Goal: Task Accomplishment & Management: Manage account settings

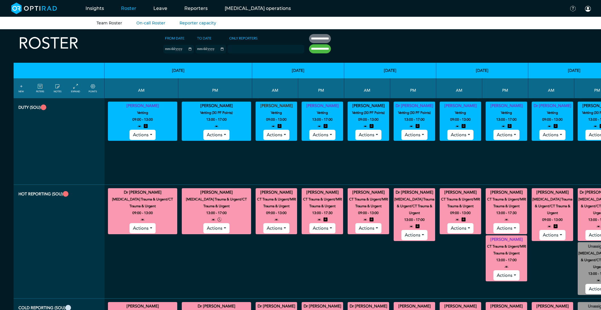
click at [73, 89] on icon at bounding box center [75, 86] width 5 height 6
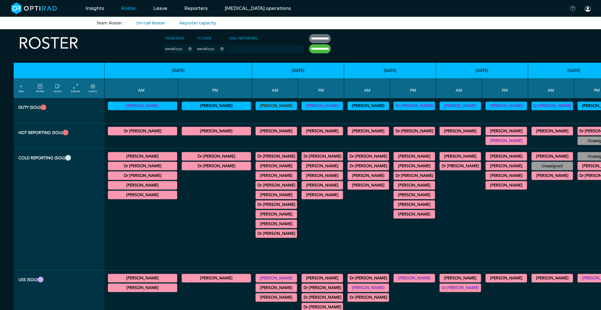
click at [394, 165] on summary "[PERSON_NAME]" at bounding box center [414, 166] width 40 height 7
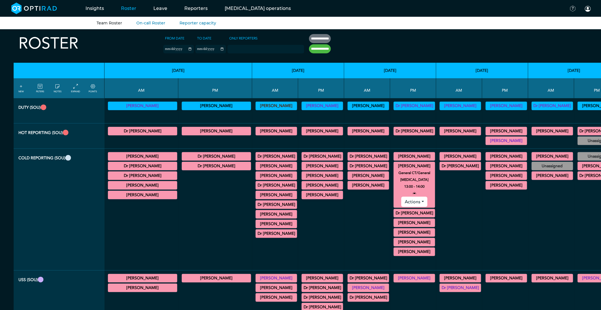
click at [394, 165] on summary "[PERSON_NAME]" at bounding box center [414, 166] width 40 height 7
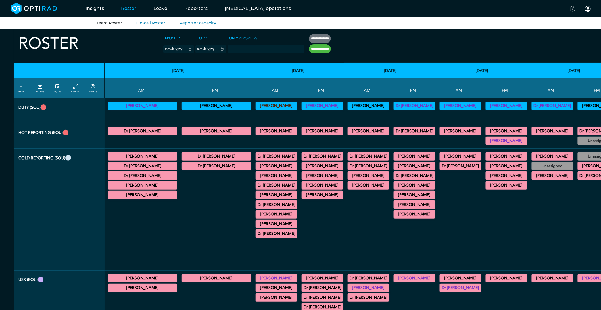
click at [394, 203] on summary "[PERSON_NAME]" at bounding box center [414, 204] width 40 height 7
click at [394, 205] on summary "[PERSON_NAME]" at bounding box center [414, 204] width 40 height 7
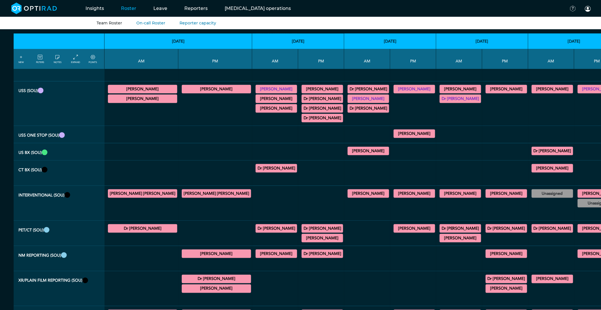
click at [394, 137] on summary "[PERSON_NAME]" at bounding box center [414, 133] width 40 height 7
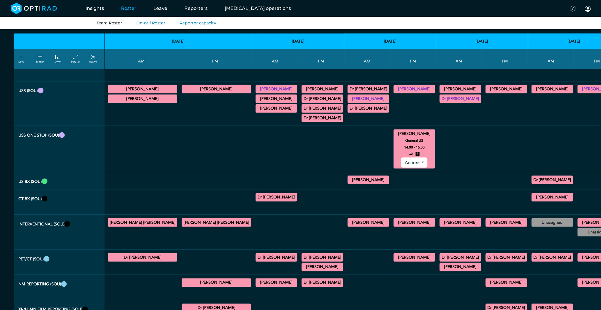
click at [394, 137] on summary "[PERSON_NAME]" at bounding box center [414, 133] width 40 height 7
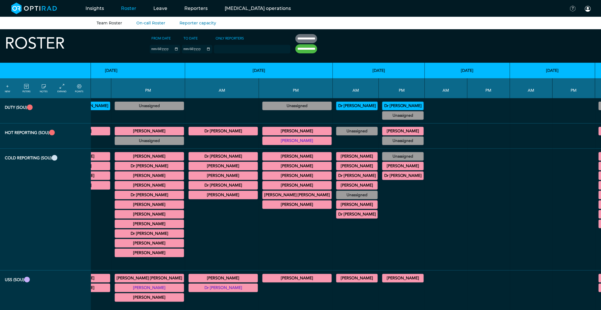
scroll to position [0, 2784]
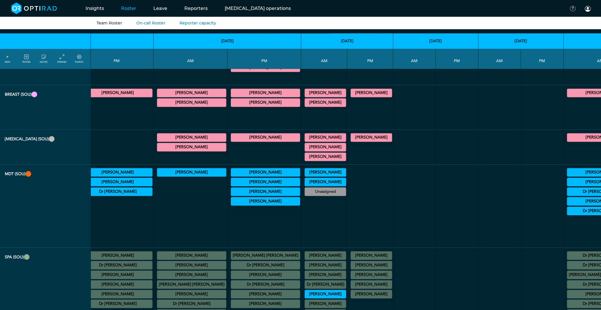
scroll to position [441, 2784]
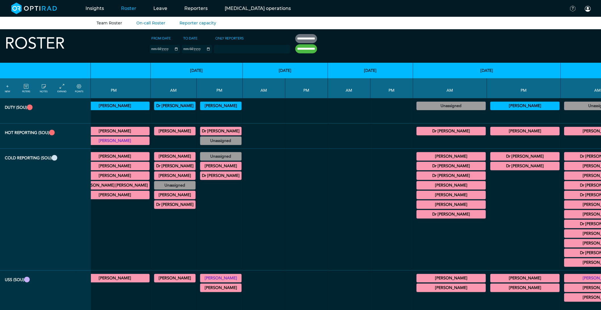
scroll to position [0, 2080]
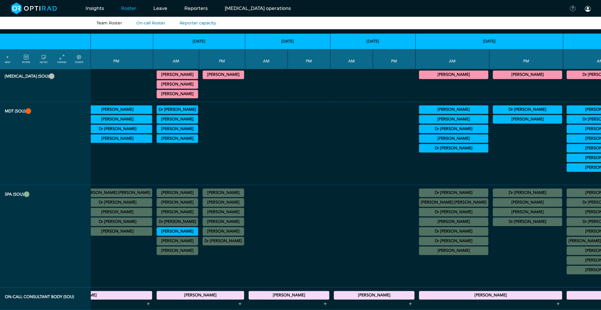
scroll to position [504, 2080]
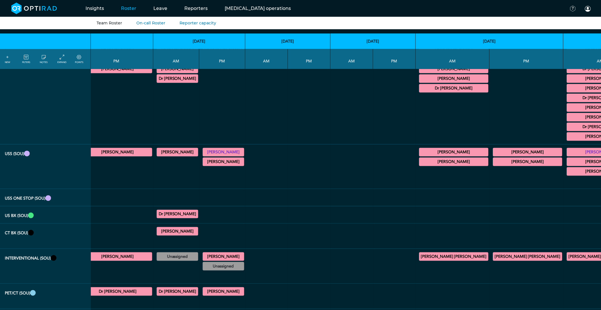
scroll to position [0, 2080]
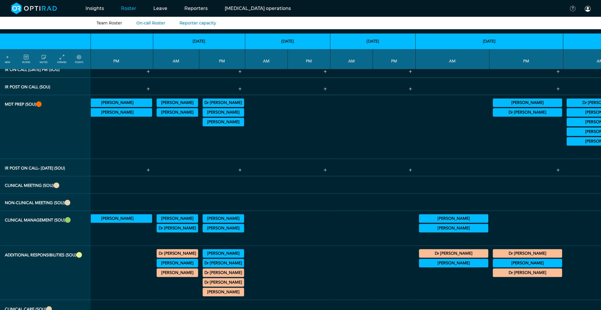
scroll to position [914, 2080]
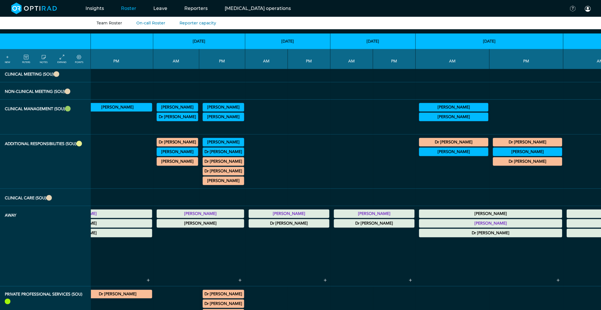
scroll to position [966, 2080]
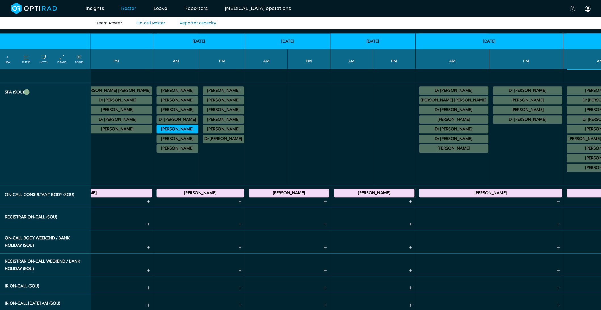
scroll to position [557, 2080]
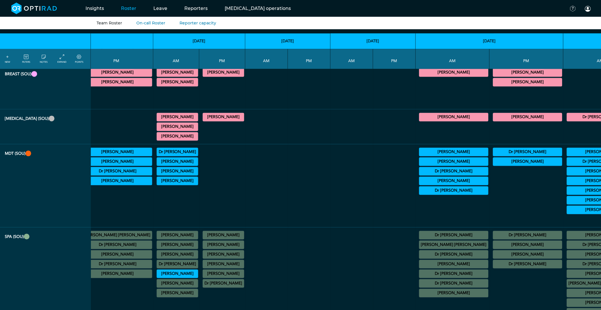
scroll to position [462, 2080]
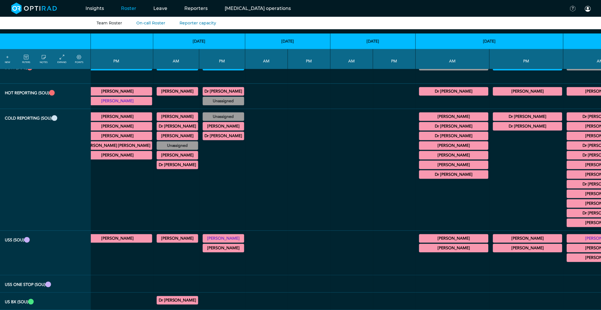
scroll to position [0, 2080]
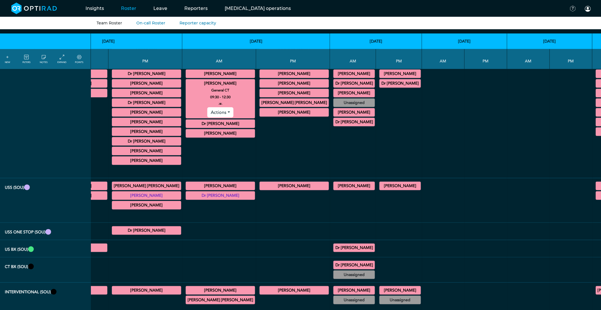
scroll to position [32, 2756]
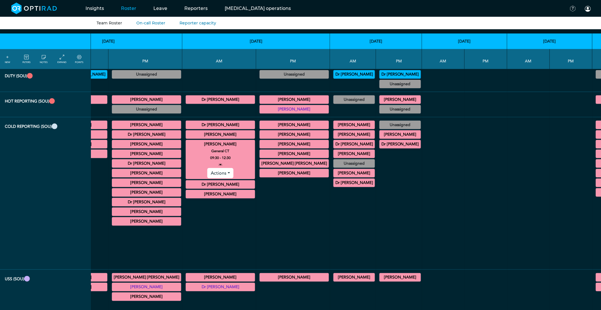
scroll to position [0, 2756]
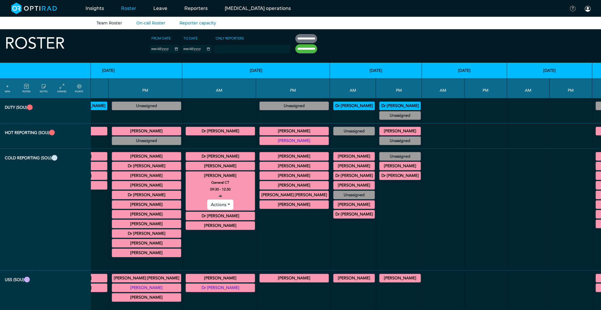
scroll to position [0, 0]
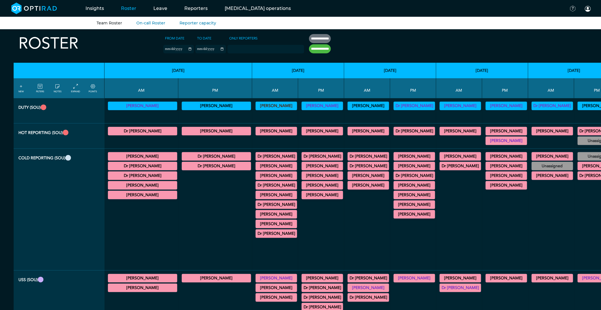
click at [256, 214] on summary "[PERSON_NAME]" at bounding box center [276, 214] width 40 height 7
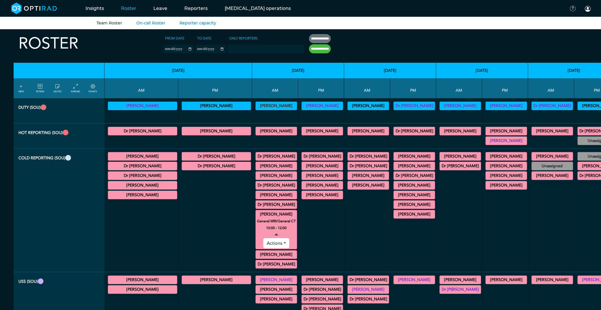
click at [263, 245] on button "Actions" at bounding box center [276, 243] width 26 height 10
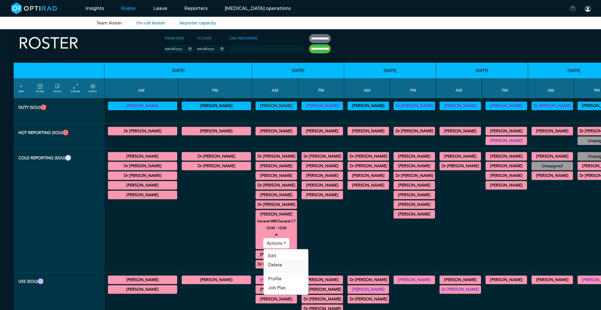
drag, startPoint x: 240, startPoint y: 266, endPoint x: 333, endPoint y: 27, distance: 256.5
click at [263, 266] on link "Delete" at bounding box center [285, 265] width 45 height 9
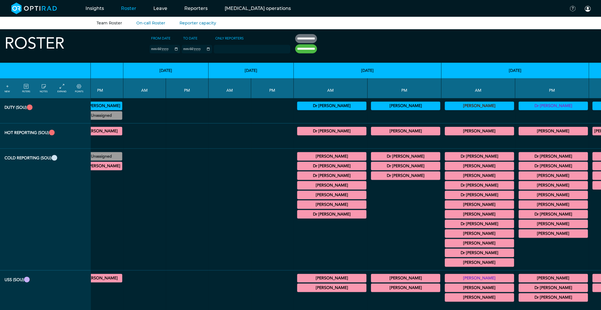
scroll to position [0, 1354]
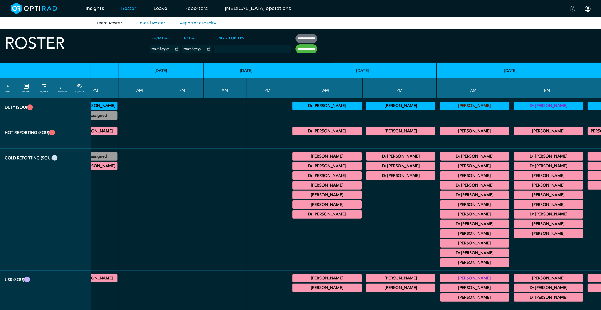
click at [440, 235] on summary "[PERSON_NAME]" at bounding box center [474, 233] width 68 height 7
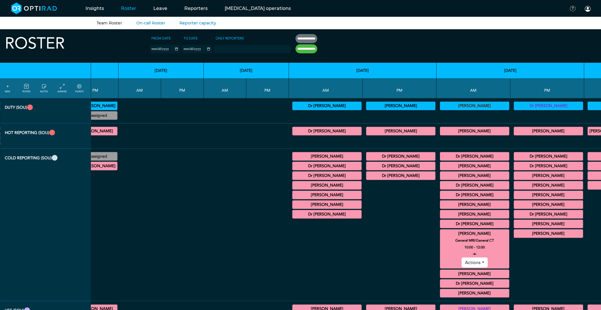
click at [461, 263] on button "Actions" at bounding box center [474, 262] width 26 height 10
click at [461, 285] on link "Delete" at bounding box center [483, 284] width 45 height 9
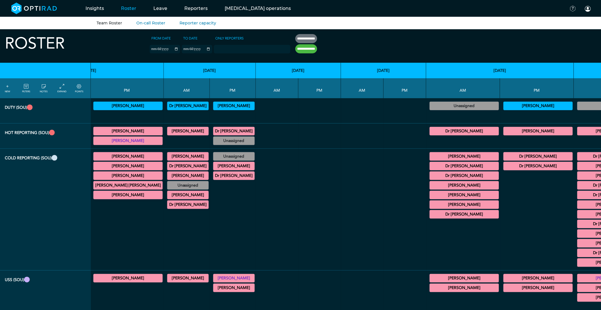
scroll to position [0, 2067]
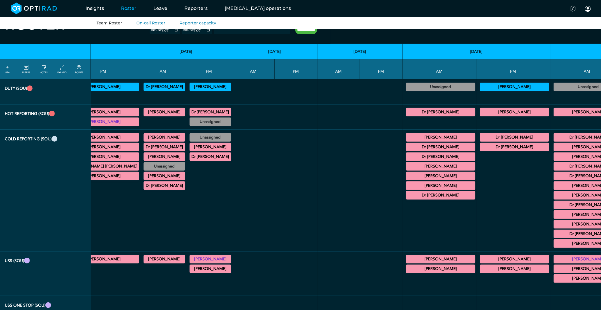
scroll to position [0, 2093]
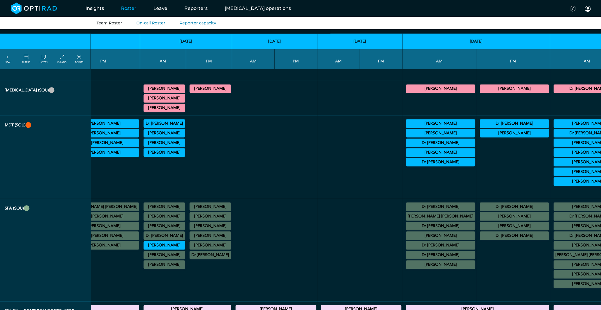
scroll to position [473, 2093]
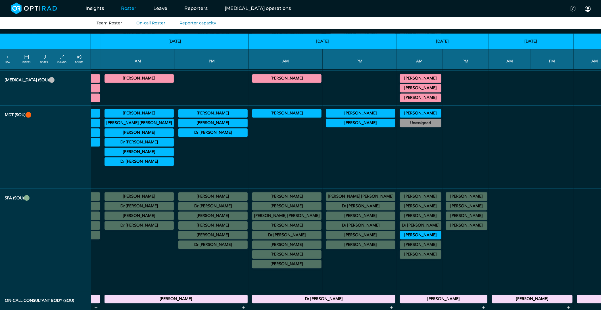
scroll to position [473, 3542]
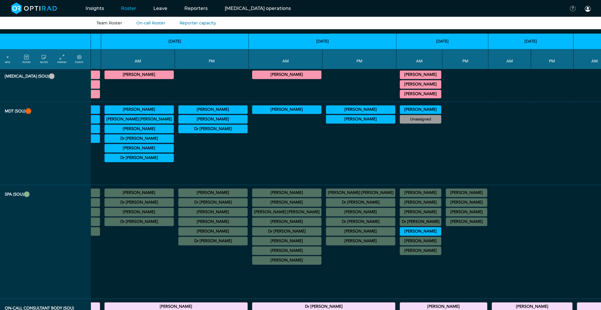
scroll to position [504, 3542]
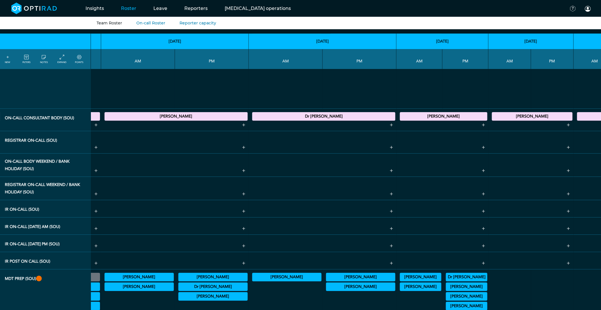
scroll to position [788, 3542]
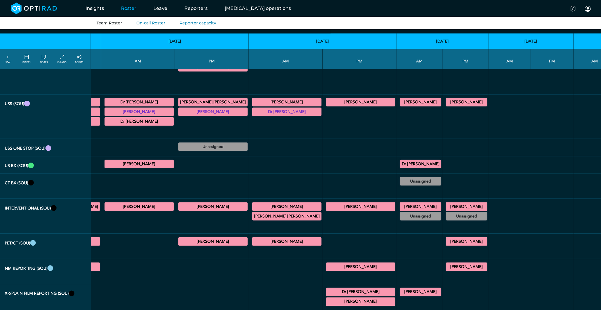
scroll to position [157, 3542]
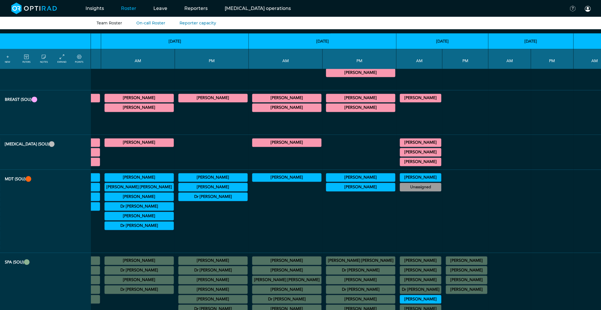
scroll to position [378, 3542]
